Goal: Navigation & Orientation: Find specific page/section

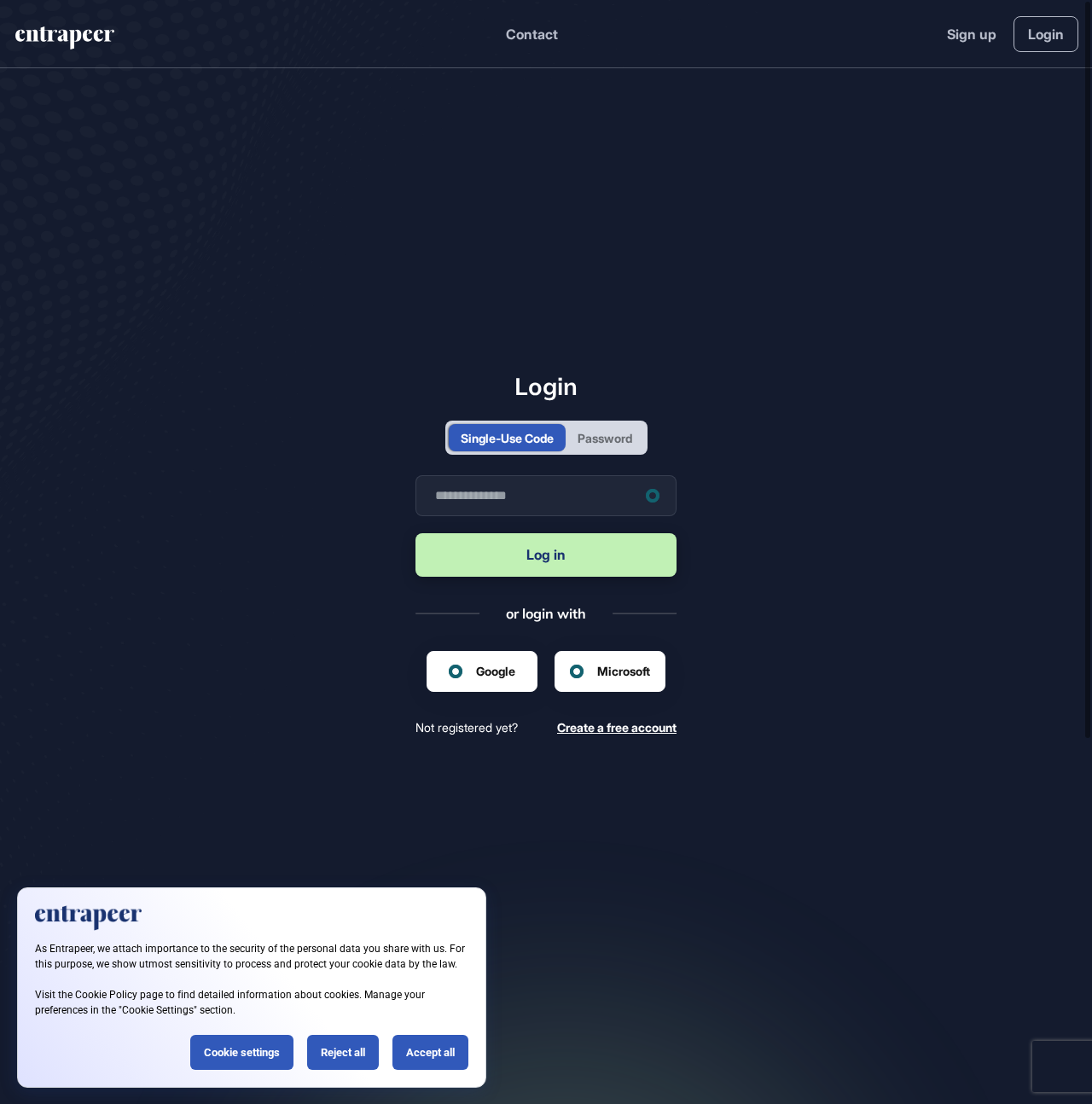
scroll to position [1, 1]
click at [602, 435] on div "Password" at bounding box center [605, 438] width 55 height 18
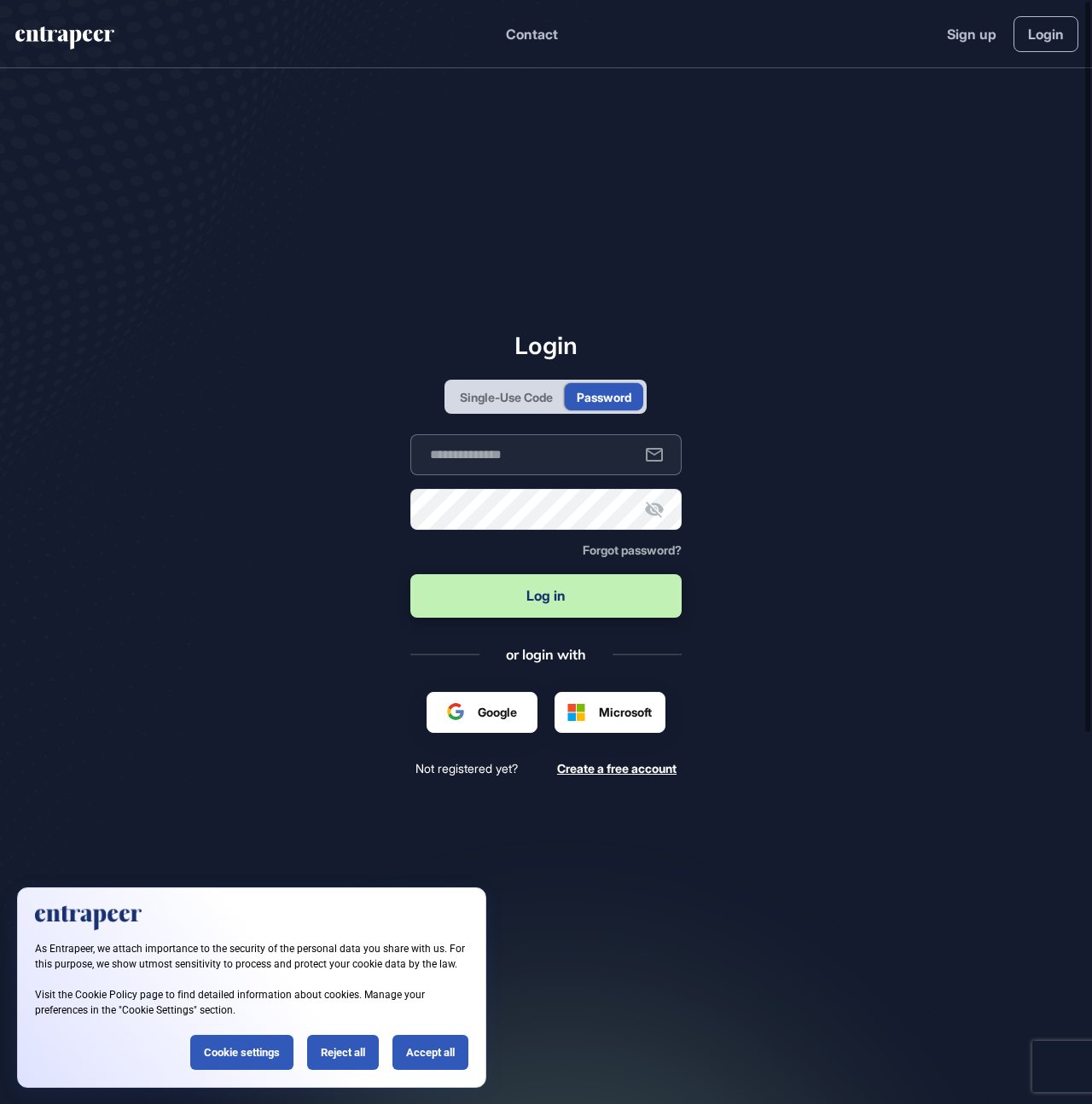
type input "**********"
click at [512, 598] on button "Log in" at bounding box center [547, 595] width 273 height 44
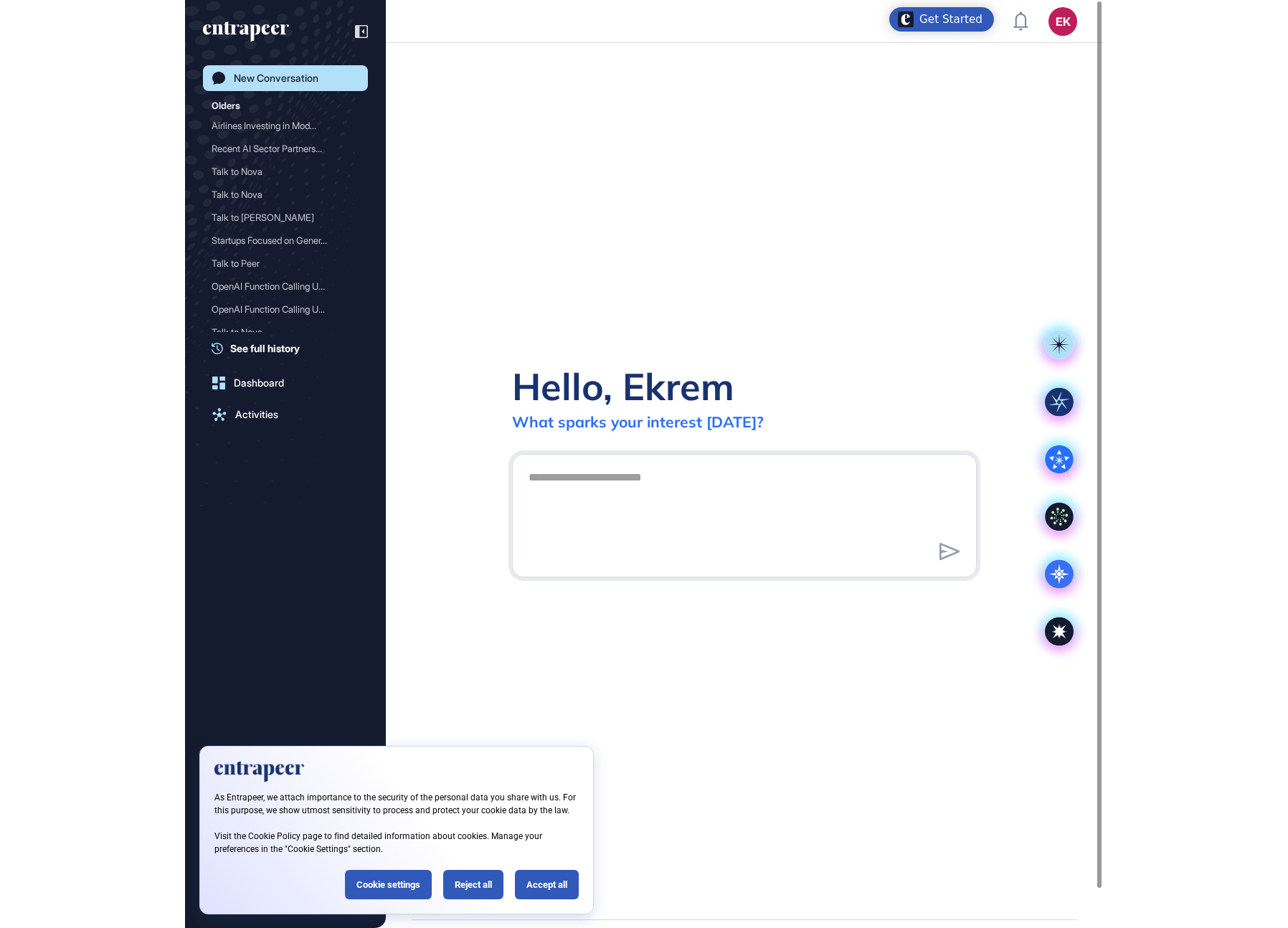
scroll to position [928, 1288]
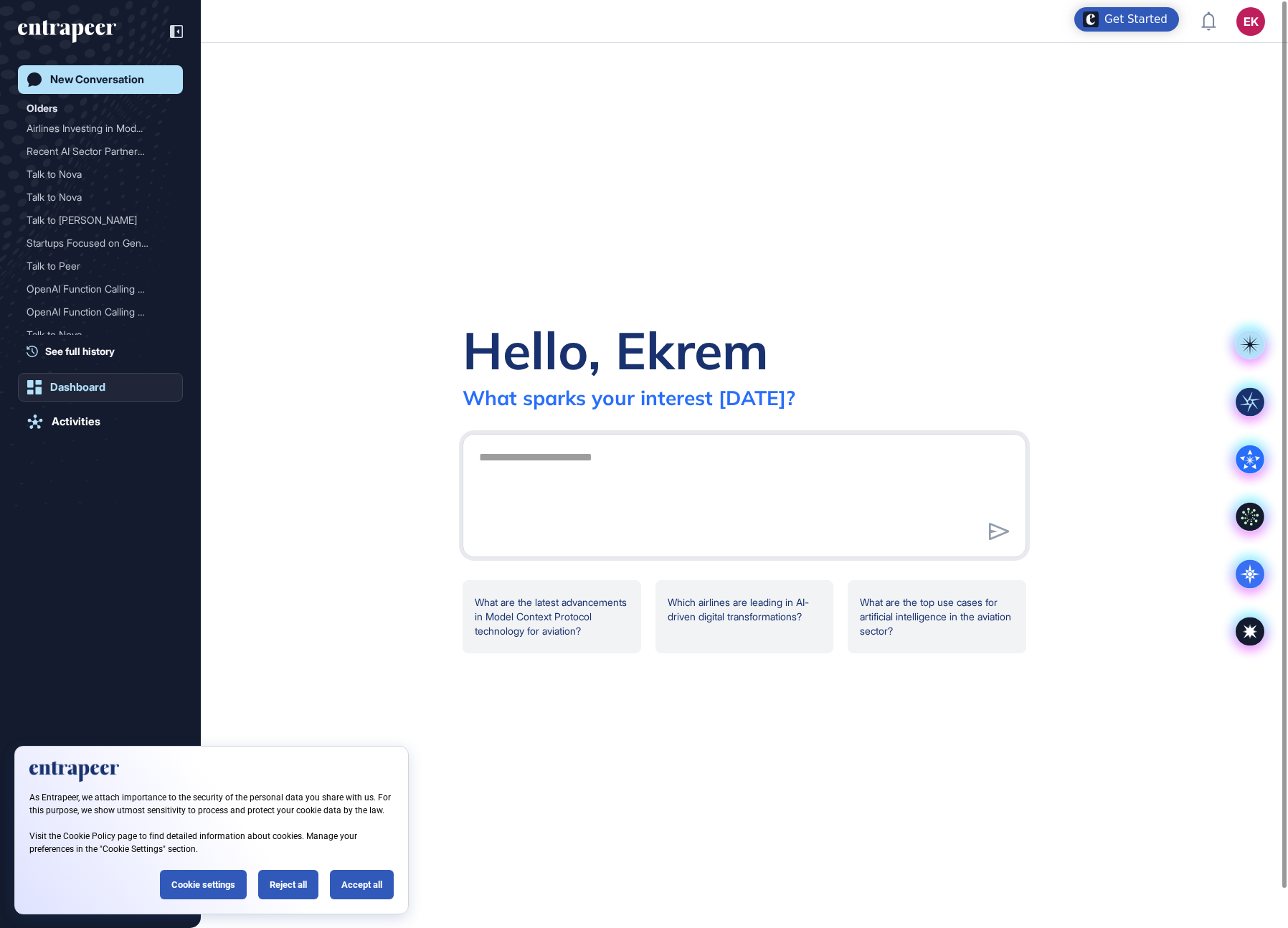
click at [71, 386] on div "Dashboard" at bounding box center [78, 387] width 55 height 13
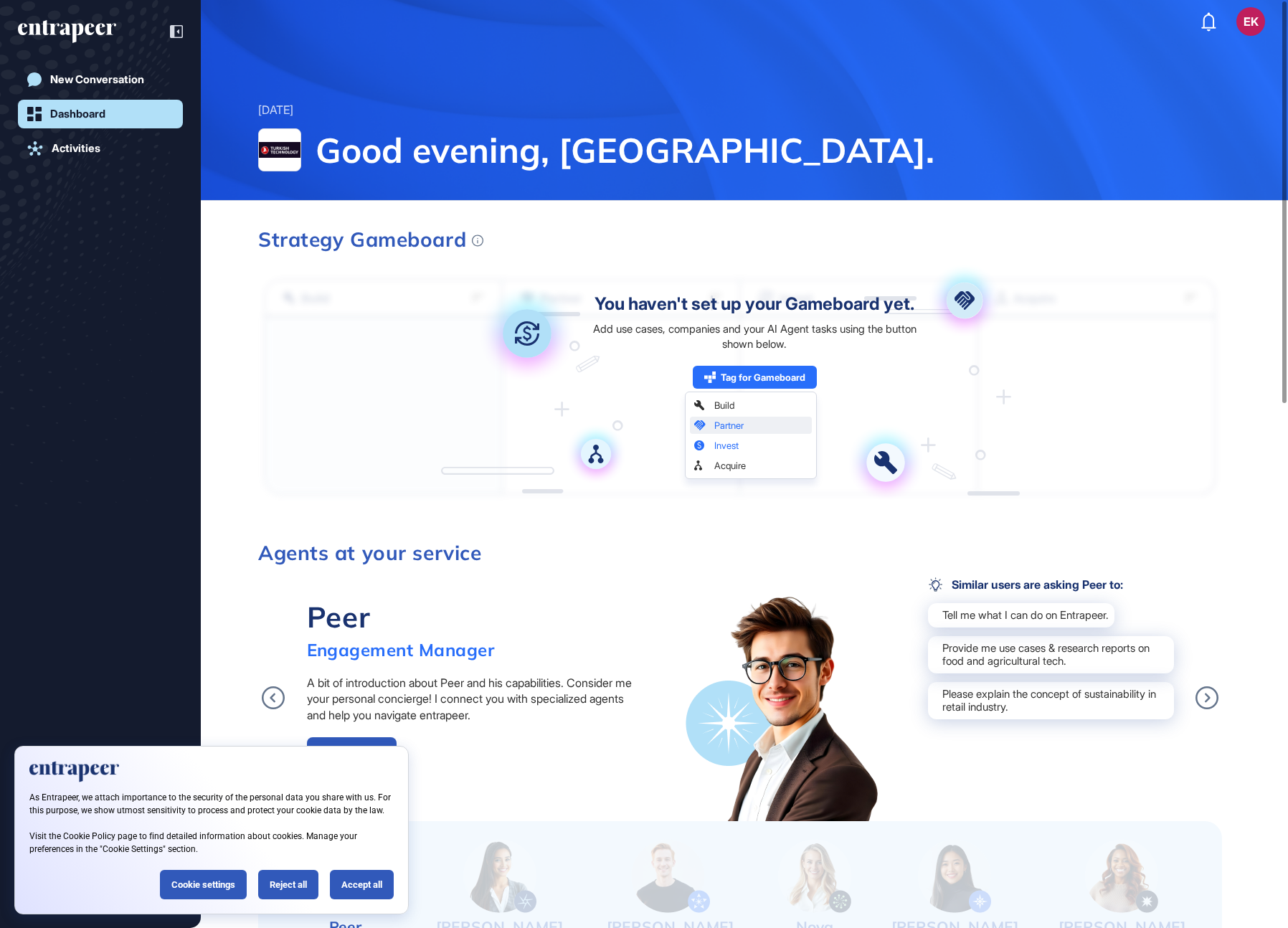
click at [78, 27] on icon "entrapeer-logo" at bounding box center [67, 31] width 98 height 23
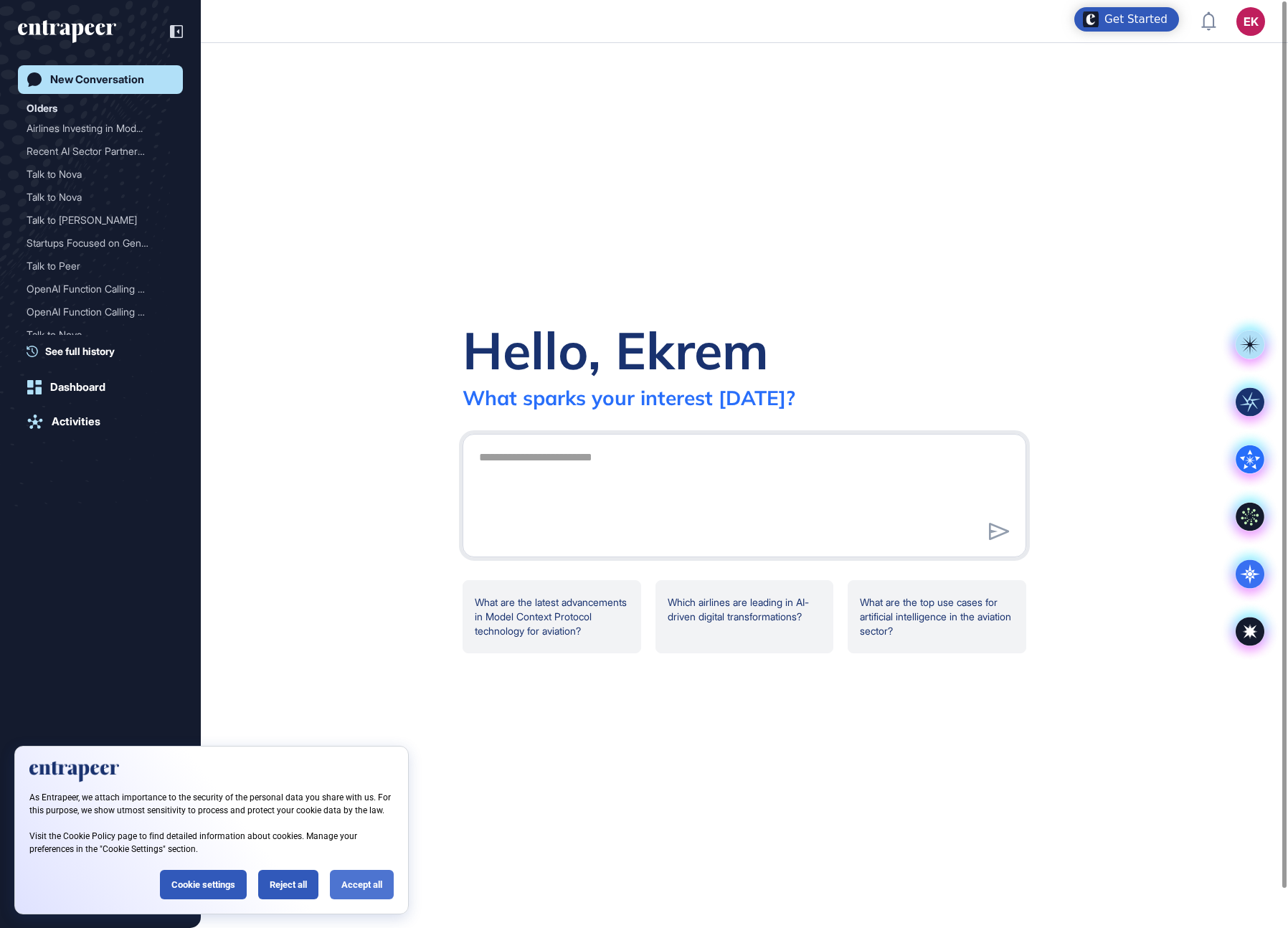
click at [355, 880] on div "Accept all" at bounding box center [362, 884] width 64 height 29
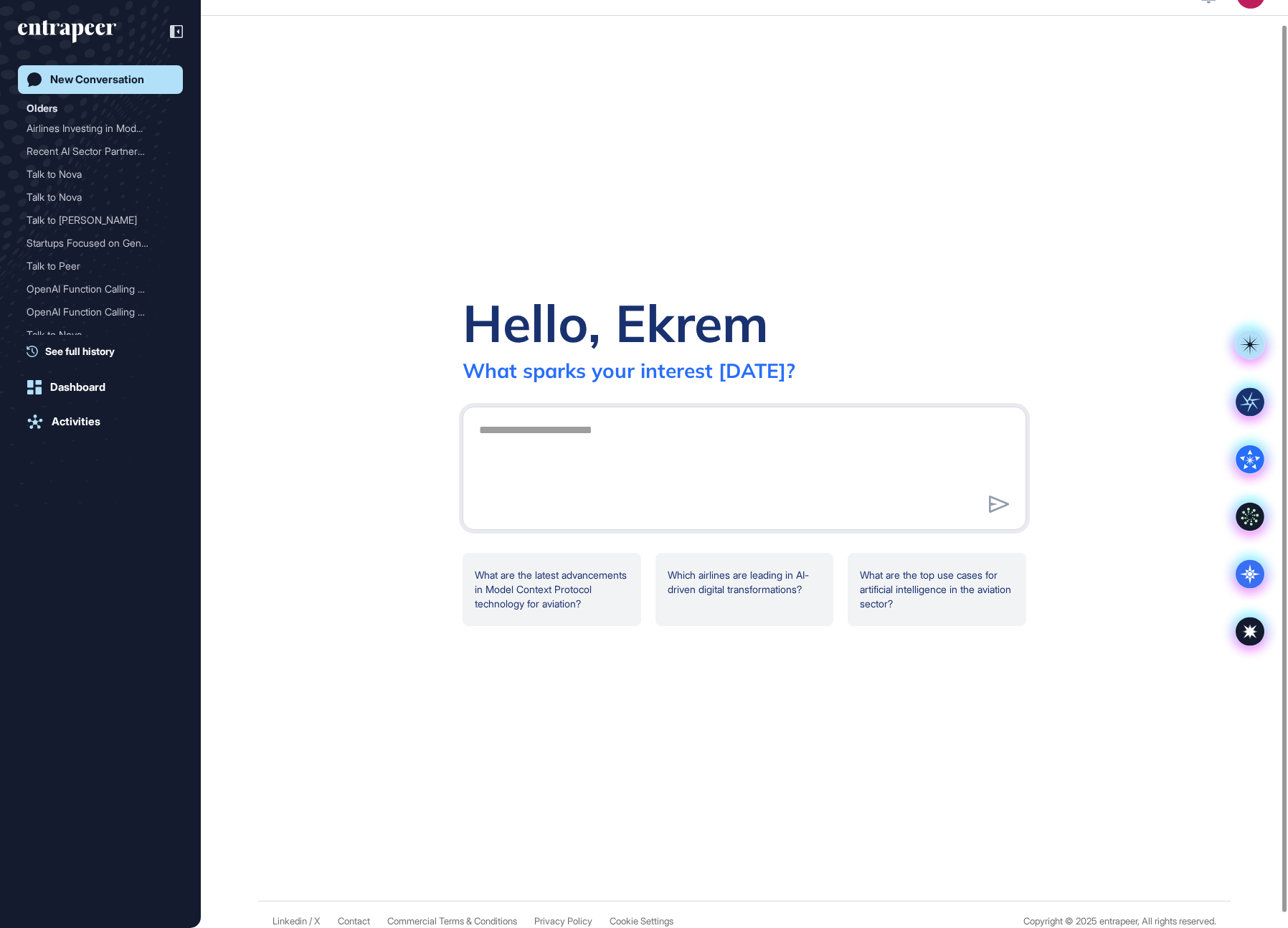
scroll to position [25, 0]
